Goal: Find specific page/section

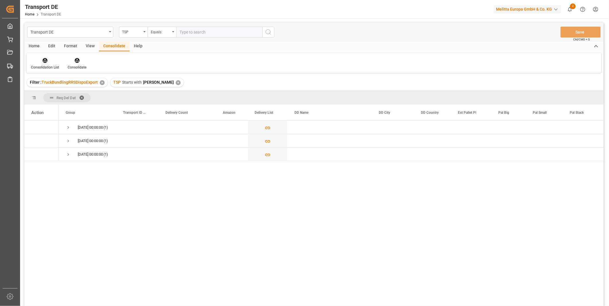
click at [45, 64] on div "Consolidation List" at bounding box center [45, 63] width 37 height 13
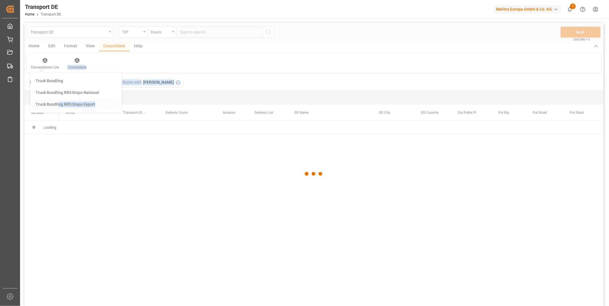
click at [59, 105] on div "Transport DE TSP Equals Save Ctrl/CMD + S Home Edit Format View Consolidate Hel…" at bounding box center [313, 172] width 579 height 299
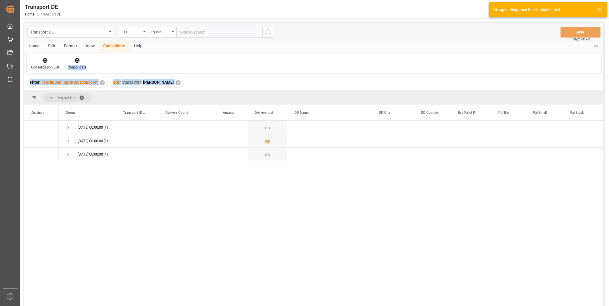
click at [227, 79] on div "Filter : TruckBundlingRRSDispoExport ✕ TSP Starts with Van R ✕" at bounding box center [313, 82] width 579 height 16
